Goal: Task Accomplishment & Management: Complete application form

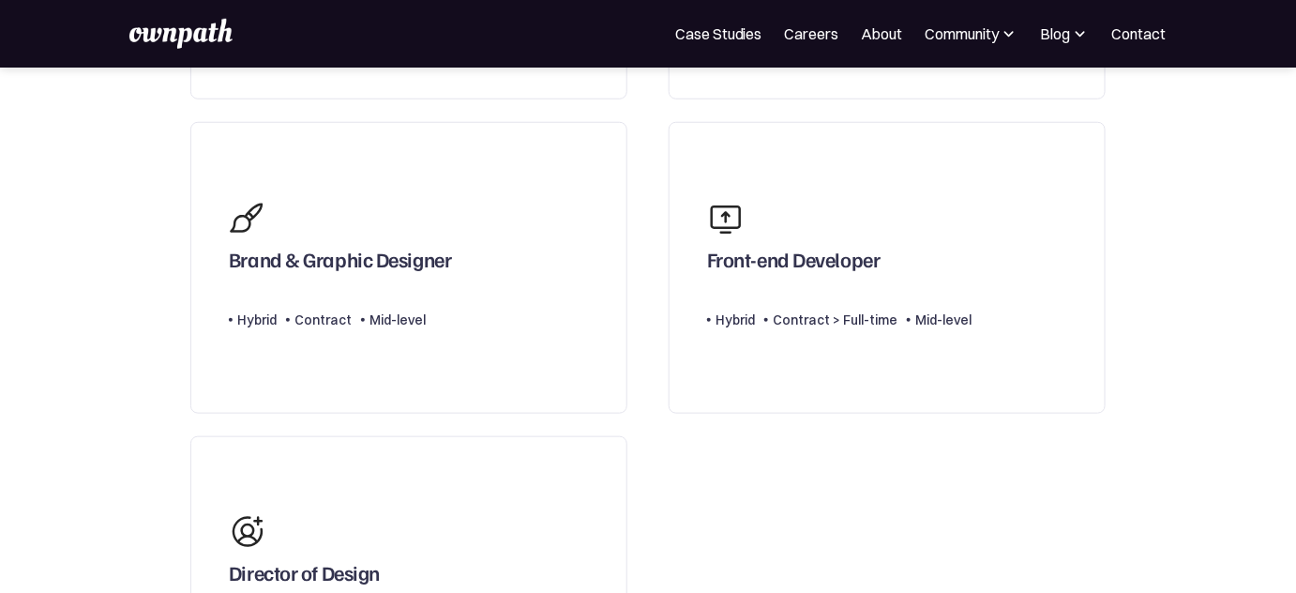
scroll to position [459, 0]
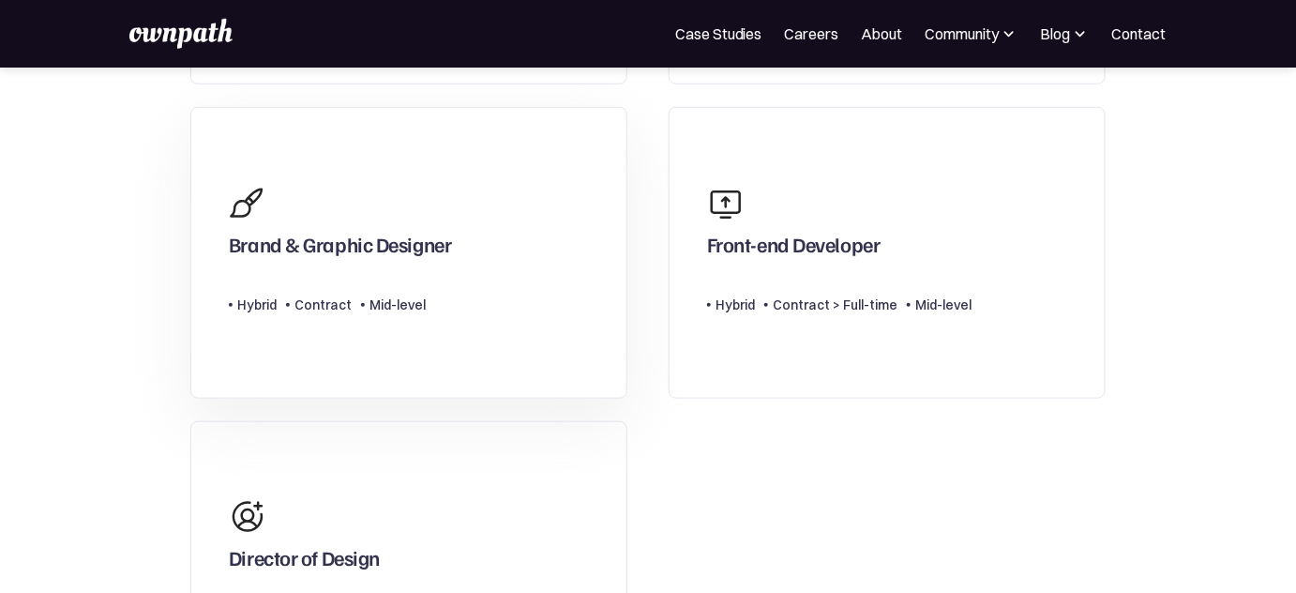
click at [513, 221] on link "Brand & Graphic Designer Type Level Hybrid Contract Mid-level" at bounding box center [408, 253] width 437 height 292
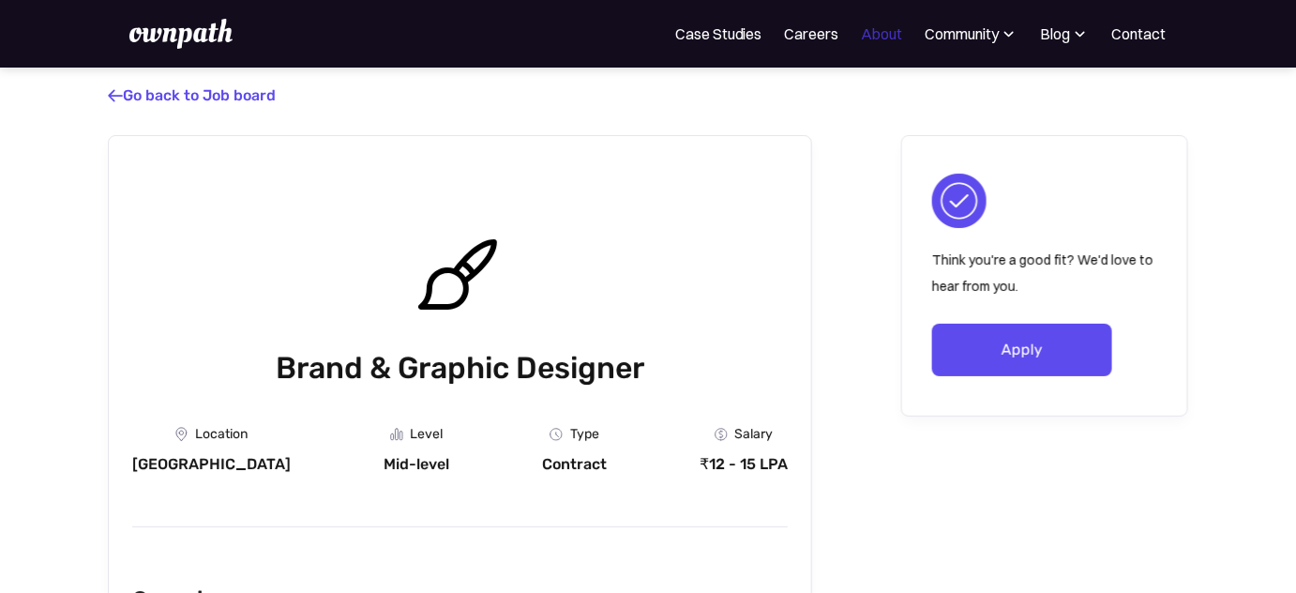
click at [880, 31] on link "About" at bounding box center [882, 34] width 41 height 23
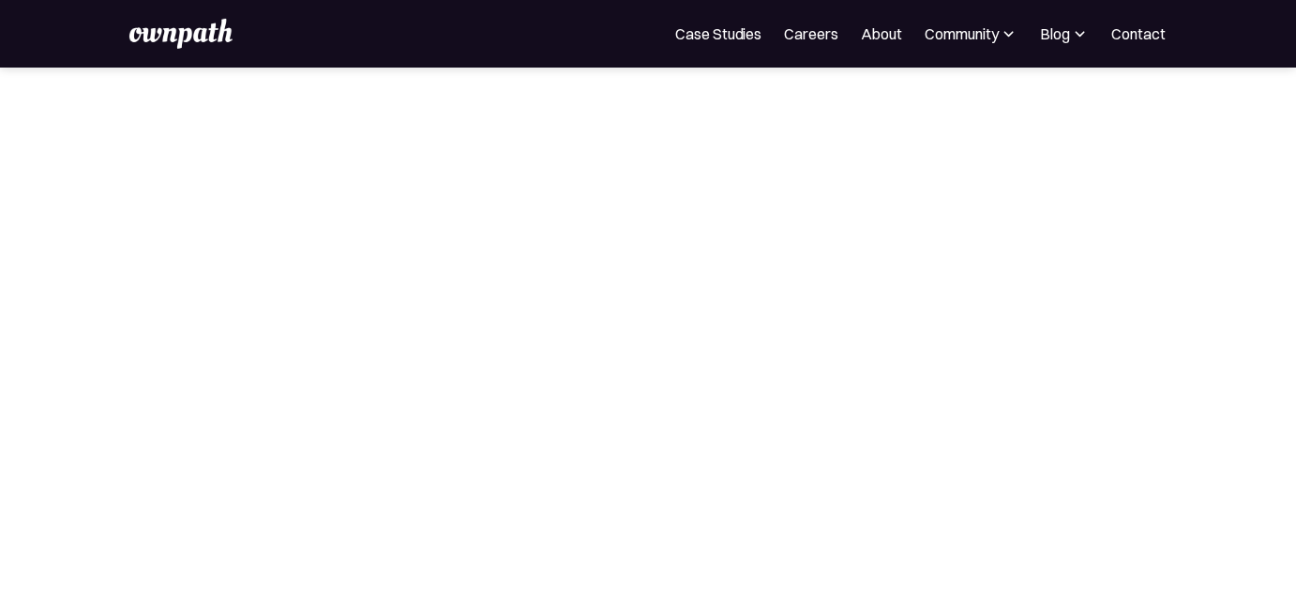
scroll to position [269, 0]
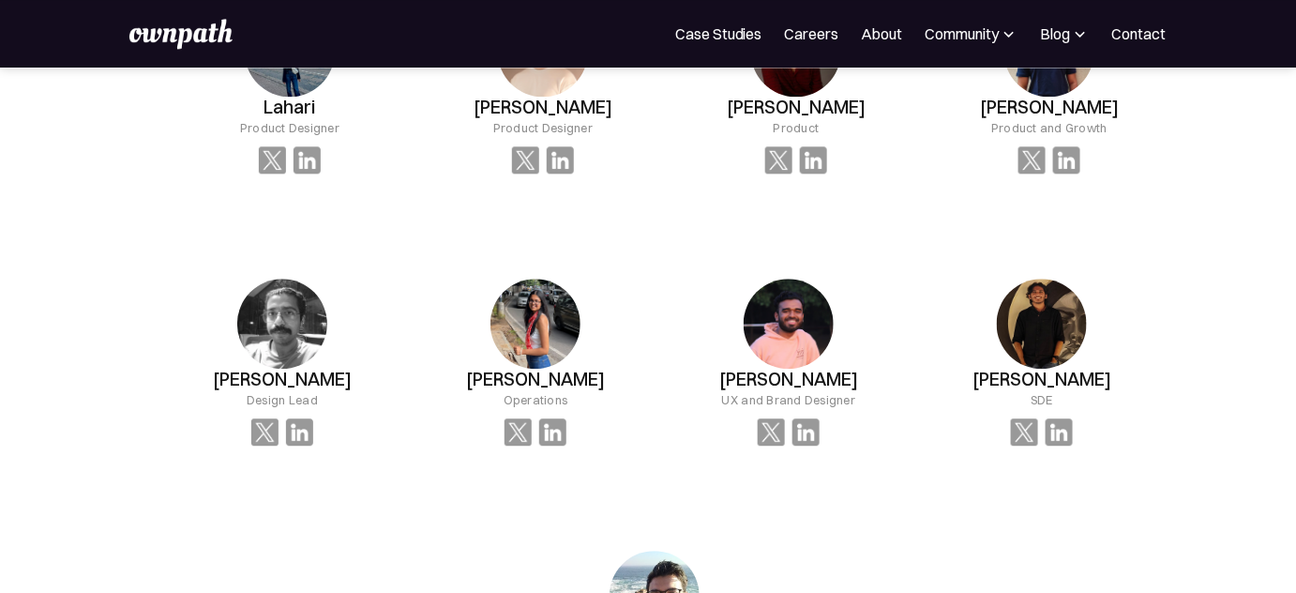
scroll to position [1437, 0]
click at [509, 430] on img at bounding box center [517, 431] width 27 height 27
click at [513, 427] on img at bounding box center [517, 431] width 27 height 27
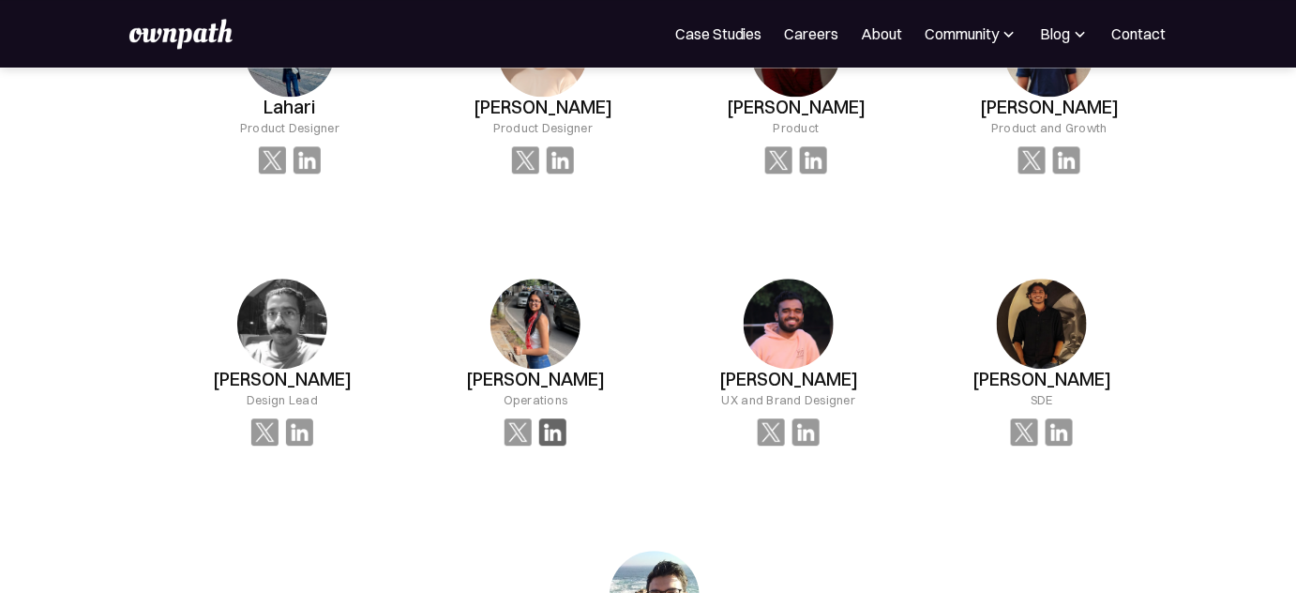
click at [558, 434] on img at bounding box center [552, 431] width 27 height 27
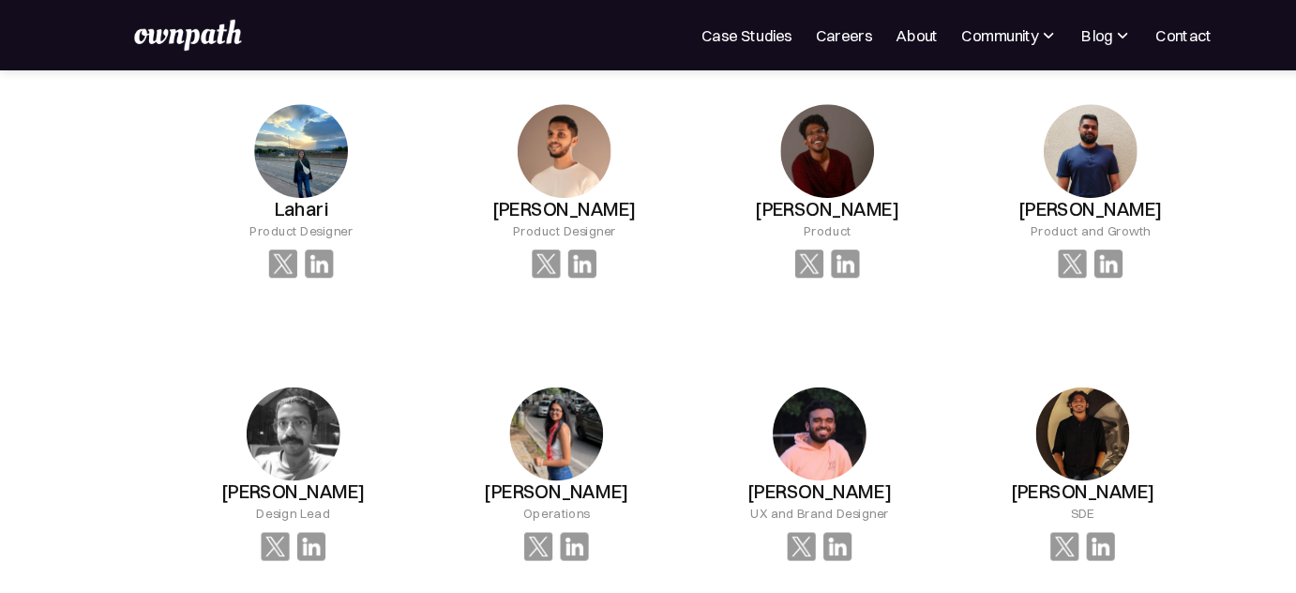
scroll to position [1336, 0]
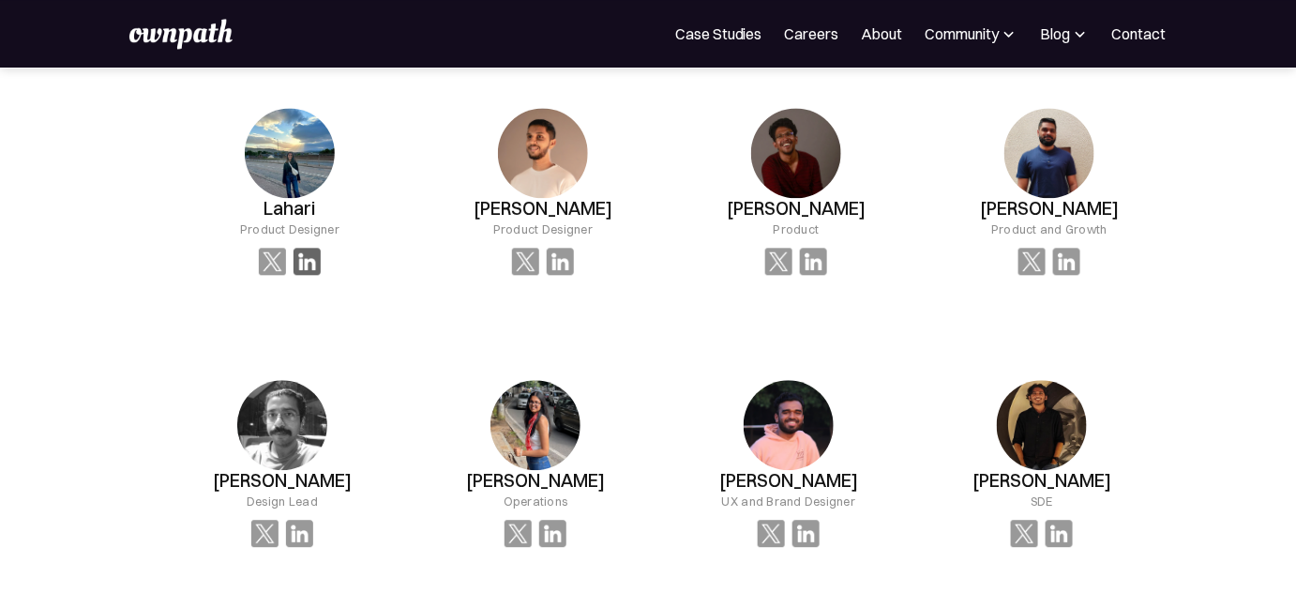
click at [313, 257] on img at bounding box center [306, 261] width 27 height 27
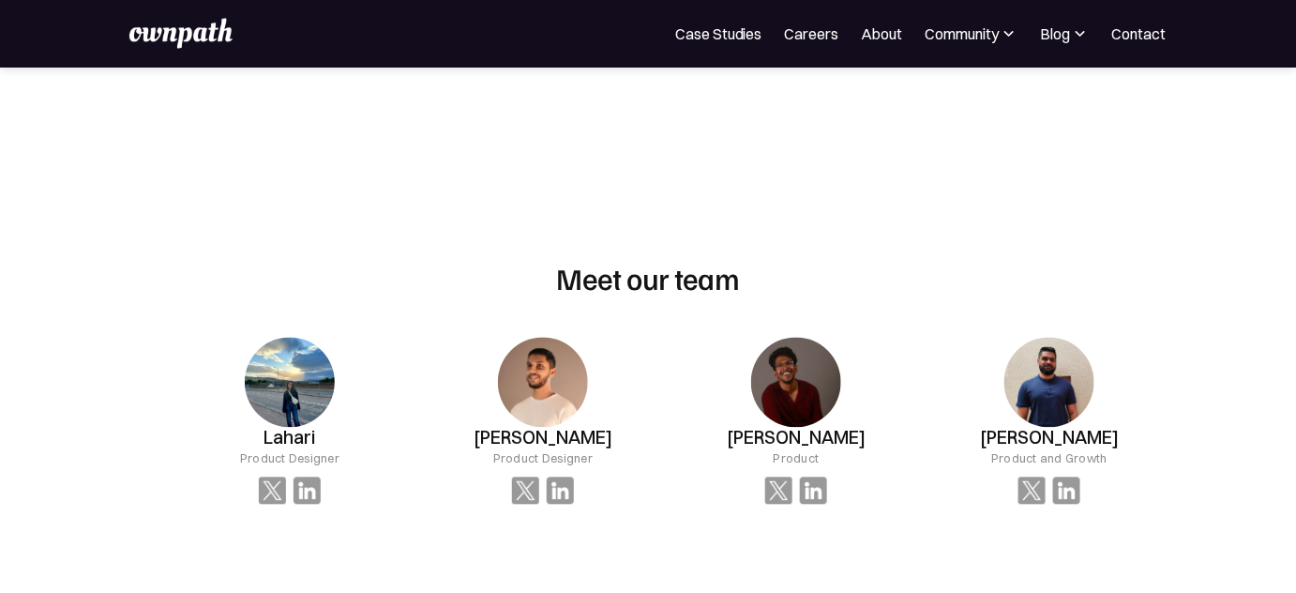
scroll to position [942, 0]
